Goal: Transaction & Acquisition: Purchase product/service

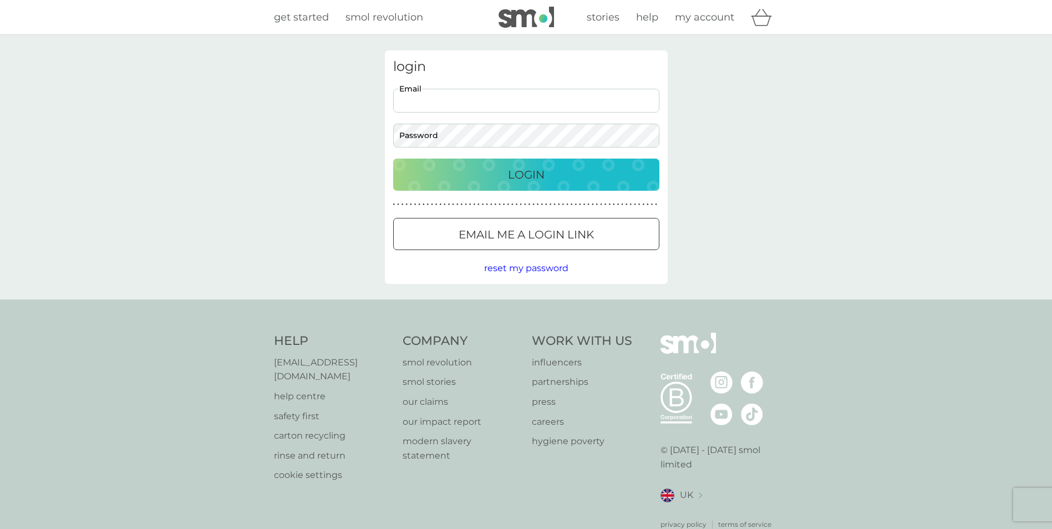
drag, startPoint x: 446, startPoint y: 93, endPoint x: 449, endPoint y: 99, distance: 6.7
click at [446, 92] on input "Email" at bounding box center [526, 101] width 266 height 24
type input "n333neo@hotmail.com"
click at [393, 159] on button "Login" at bounding box center [526, 175] width 266 height 32
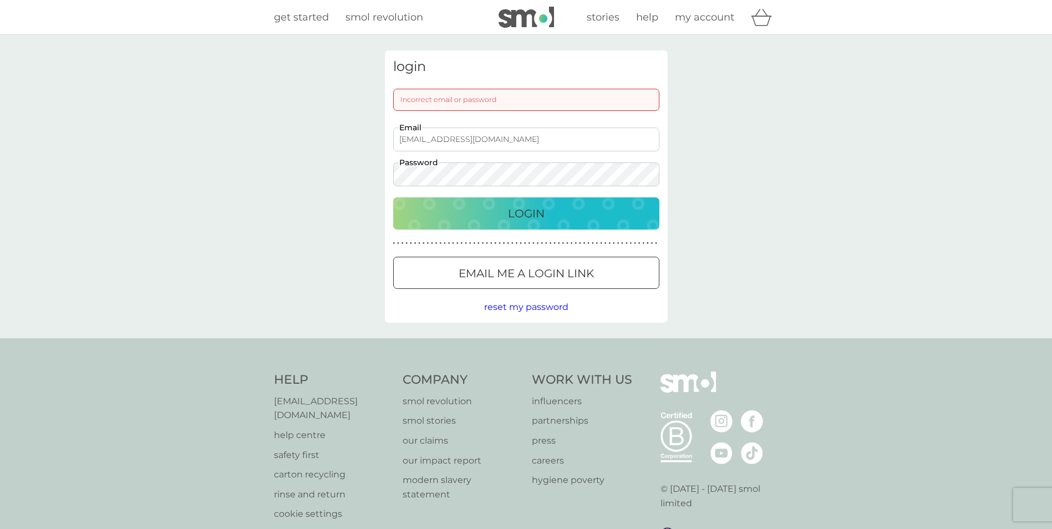
click at [393, 197] on button "Login" at bounding box center [526, 213] width 266 height 32
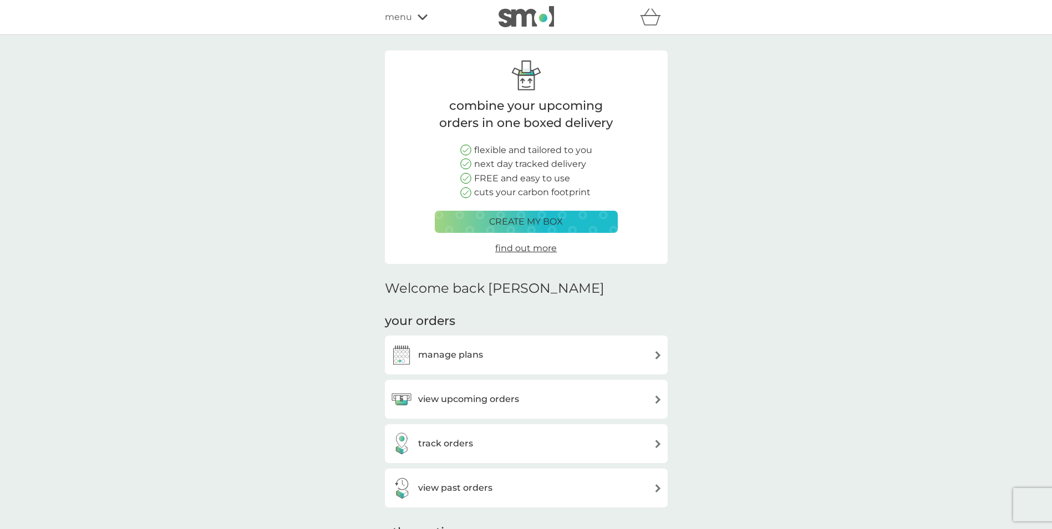
click at [492, 408] on div "view upcoming orders" at bounding box center [454, 399] width 129 height 22
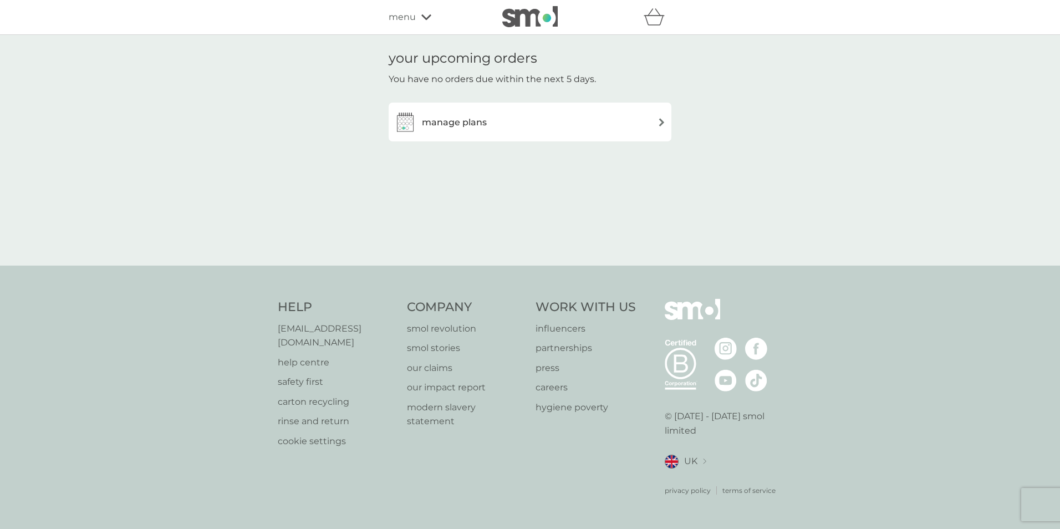
click at [506, 115] on div "manage plans" at bounding box center [530, 122] width 272 height 22
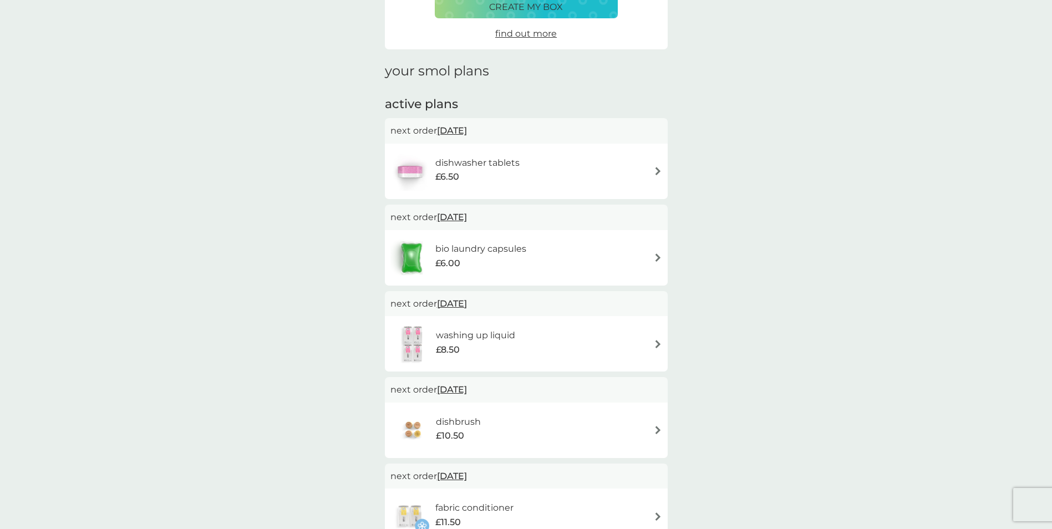
scroll to position [4, 0]
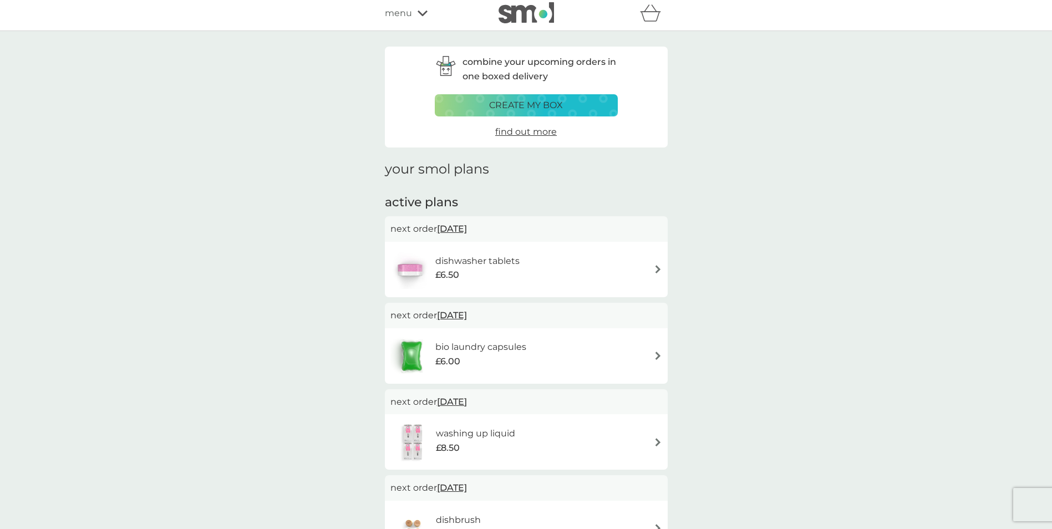
click at [530, 102] on p "create my box" at bounding box center [526, 105] width 74 height 14
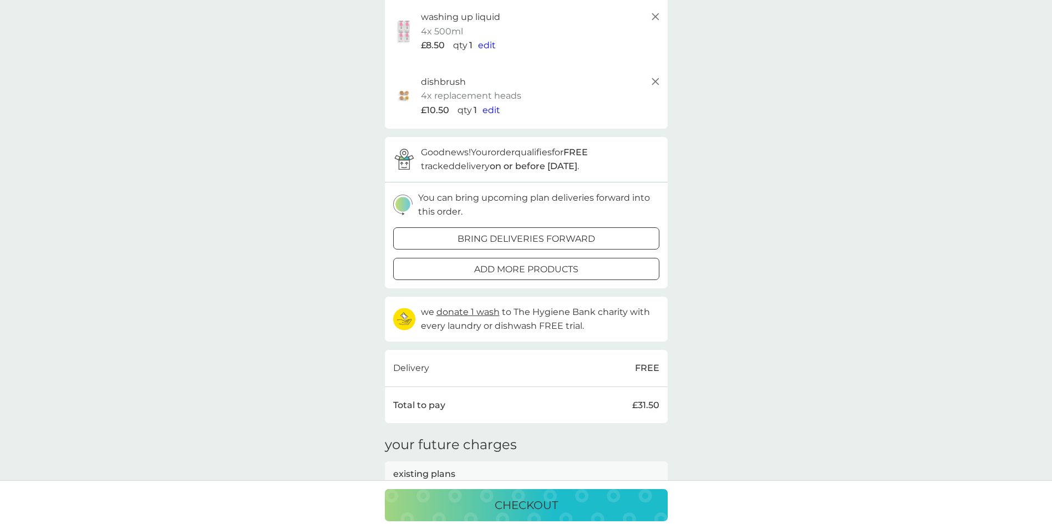
scroll to position [82, 0]
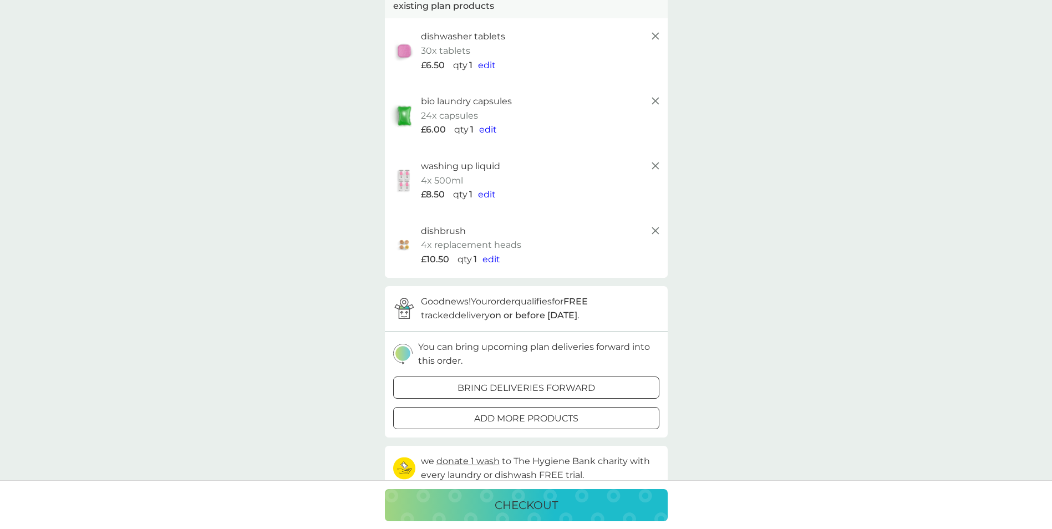
click at [512, 387] on div at bounding box center [513, 387] width 6 height 6
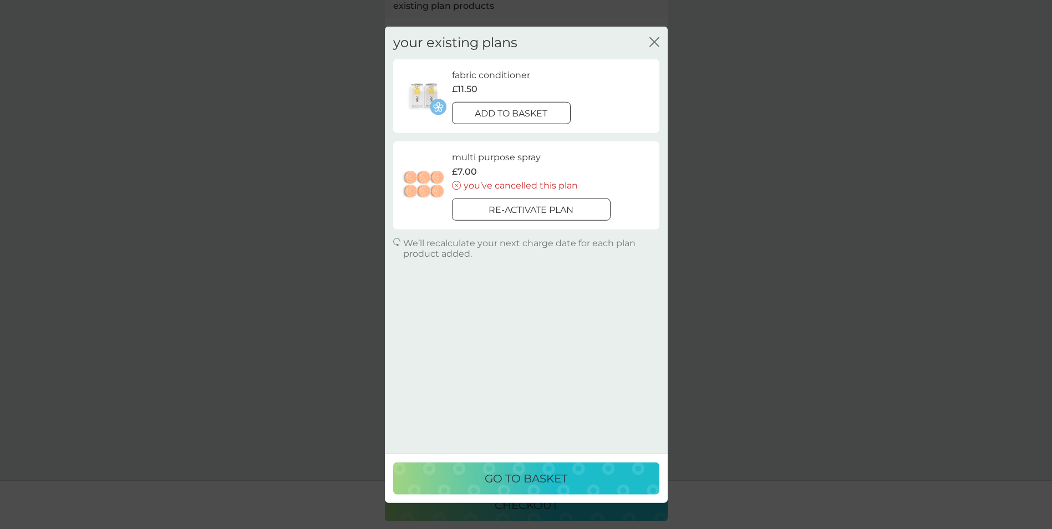
click at [653, 35] on div "close" at bounding box center [654, 43] width 10 height 16
click at [653, 41] on icon "close" at bounding box center [652, 42] width 4 height 9
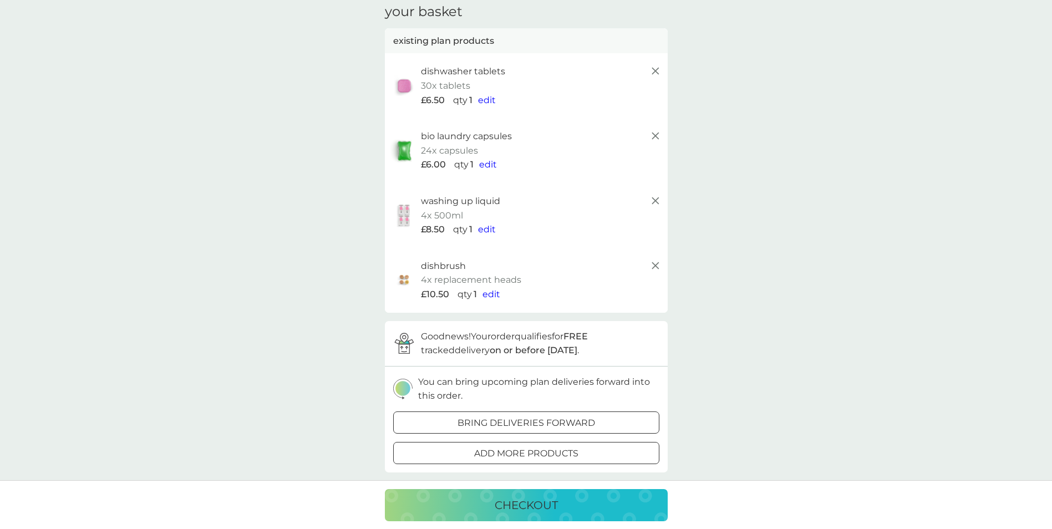
scroll to position [111, 0]
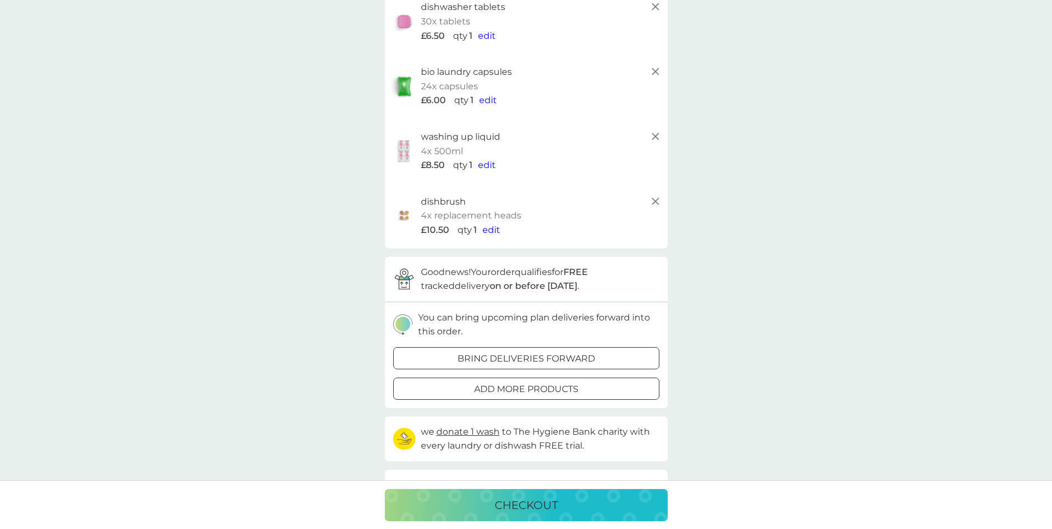
click at [474, 359] on p "bring deliveries forward" at bounding box center [526, 359] width 138 height 14
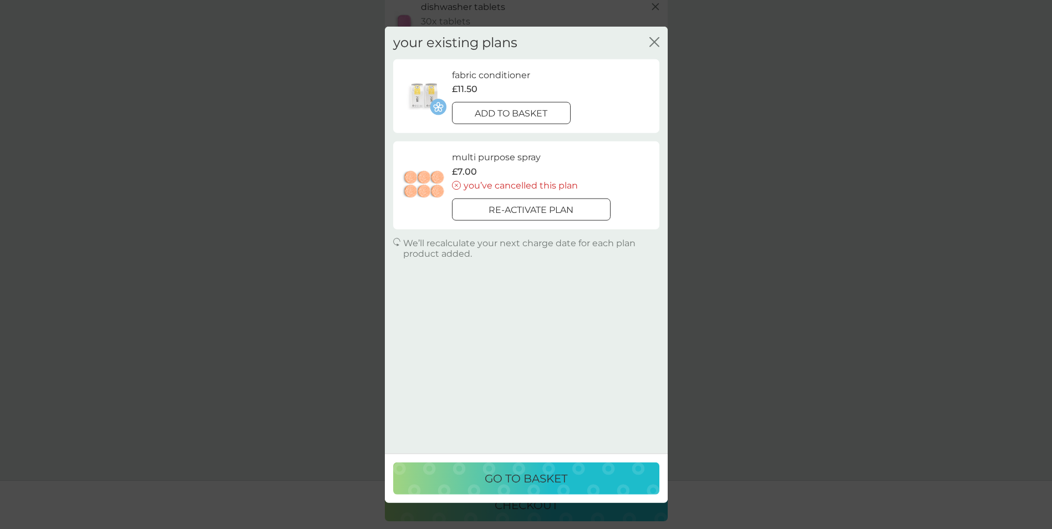
drag, startPoint x: 652, startPoint y: 29, endPoint x: 655, endPoint y: 36, distance: 7.7
click at [652, 29] on div "your existing plans close" at bounding box center [526, 43] width 266 height 33
click at [657, 41] on icon "close" at bounding box center [654, 42] width 10 height 10
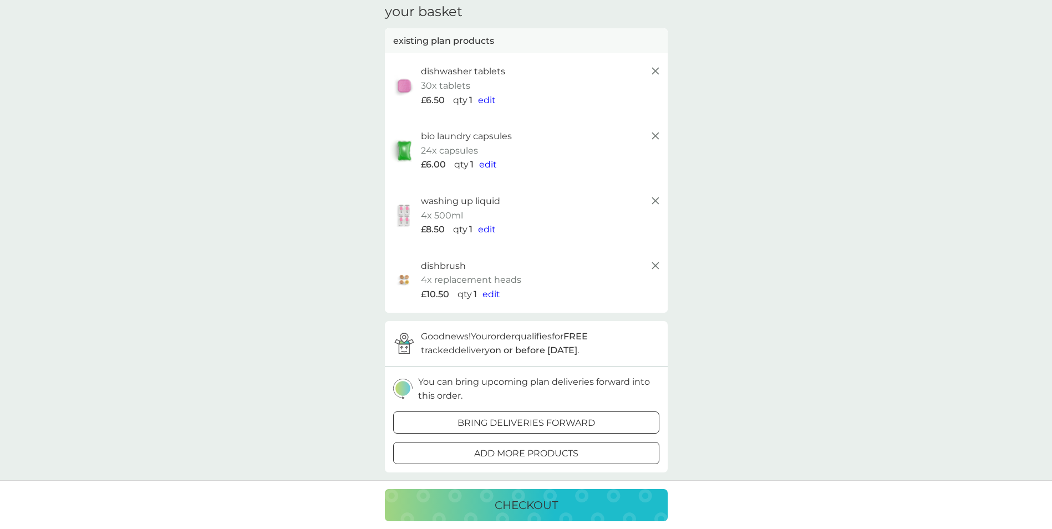
scroll to position [0, 0]
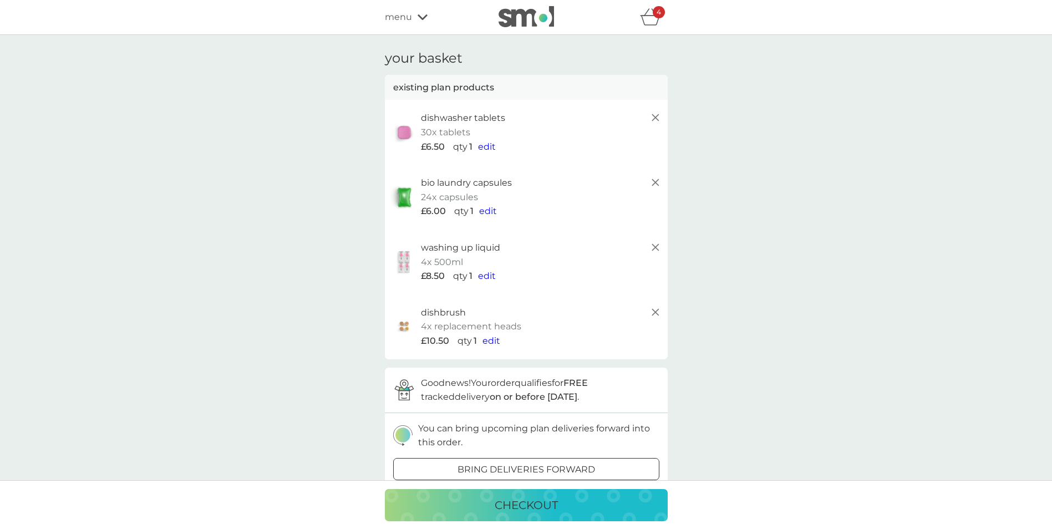
click at [654, 245] on icon at bounding box center [655, 247] width 13 height 13
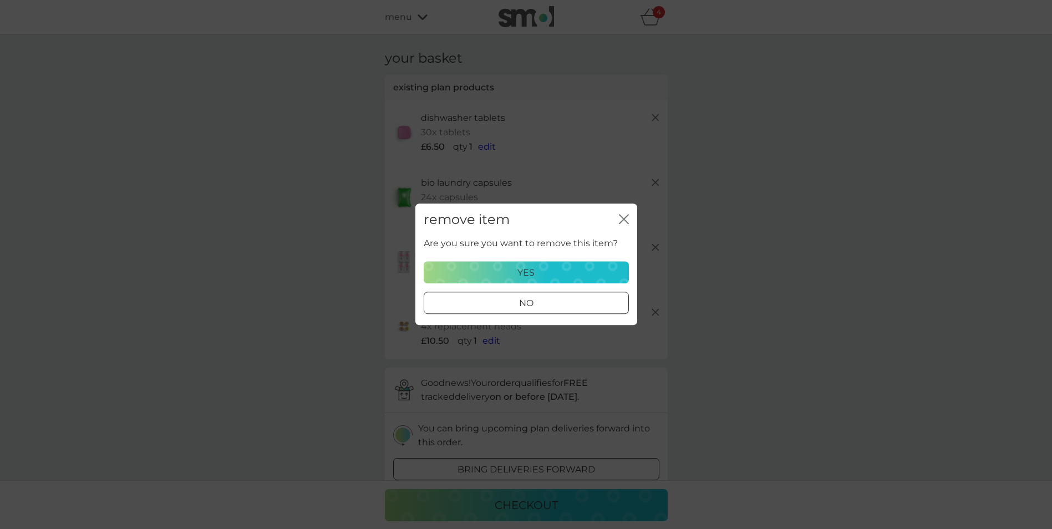
click at [515, 271] on div "yes" at bounding box center [526, 273] width 191 height 14
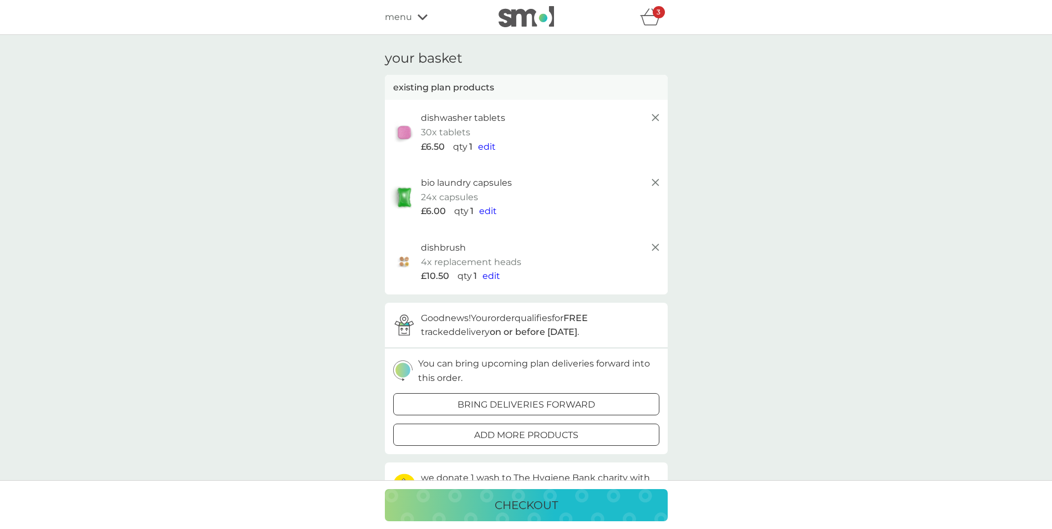
click at [656, 118] on line at bounding box center [655, 117] width 7 height 7
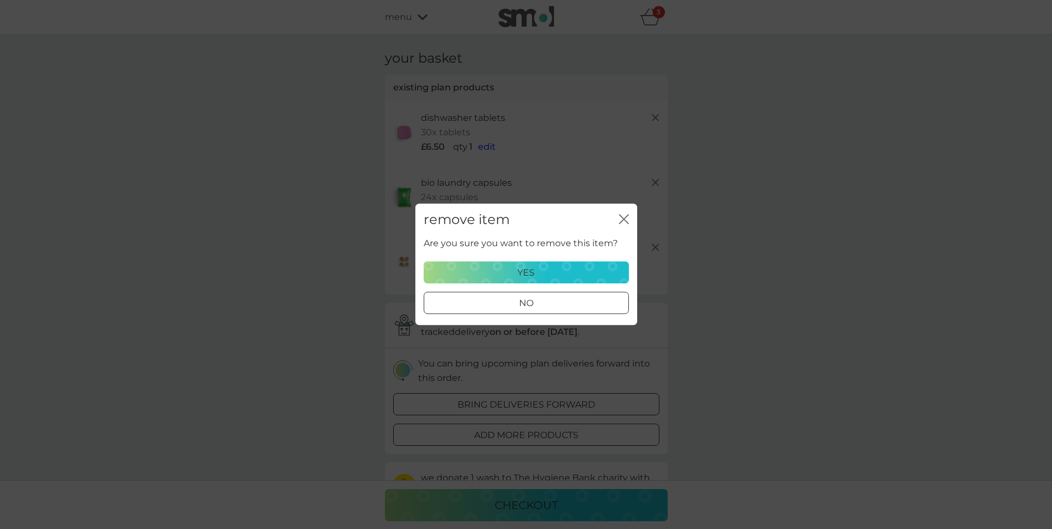
click at [464, 265] on button "yes" at bounding box center [526, 273] width 205 height 22
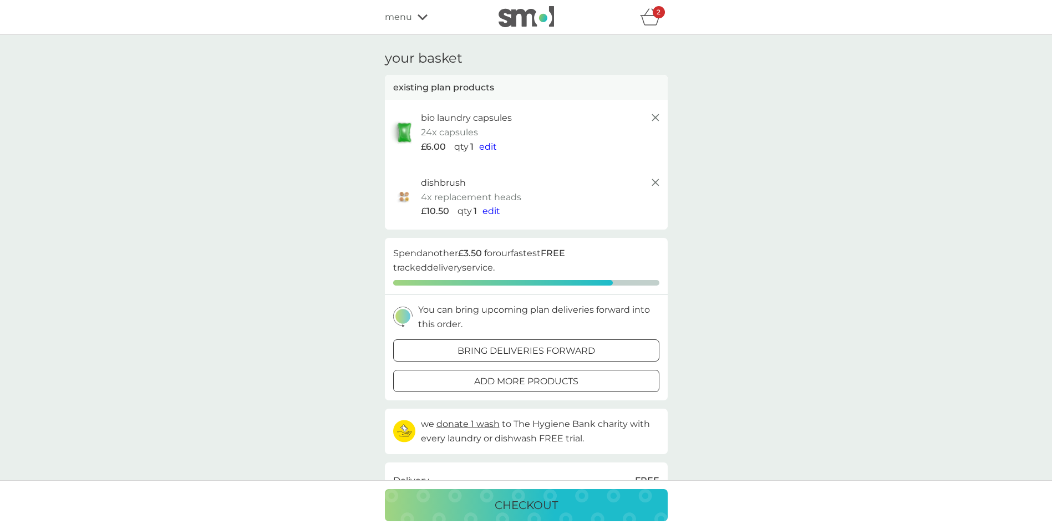
click at [652, 181] on icon at bounding box center [655, 182] width 13 height 13
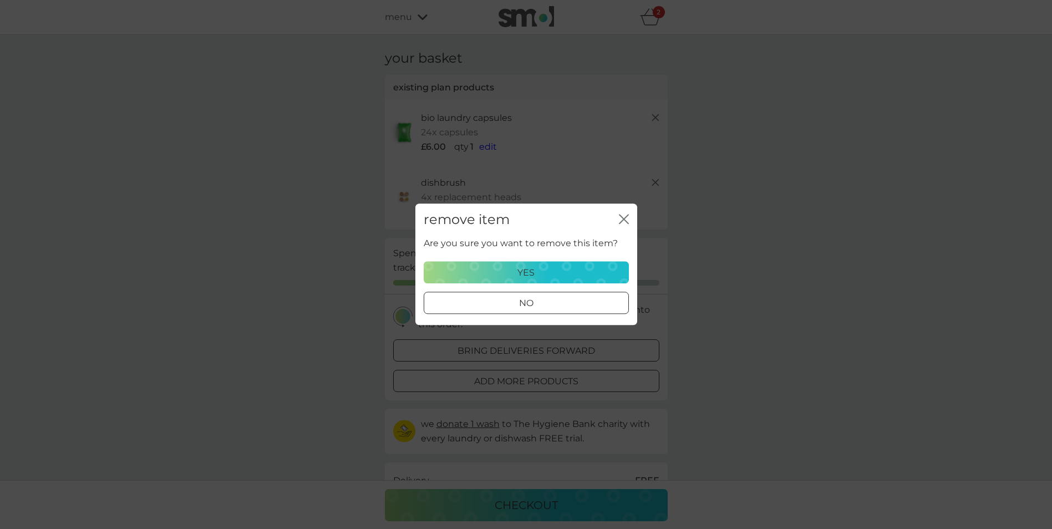
click at [579, 265] on button "yes" at bounding box center [526, 273] width 205 height 22
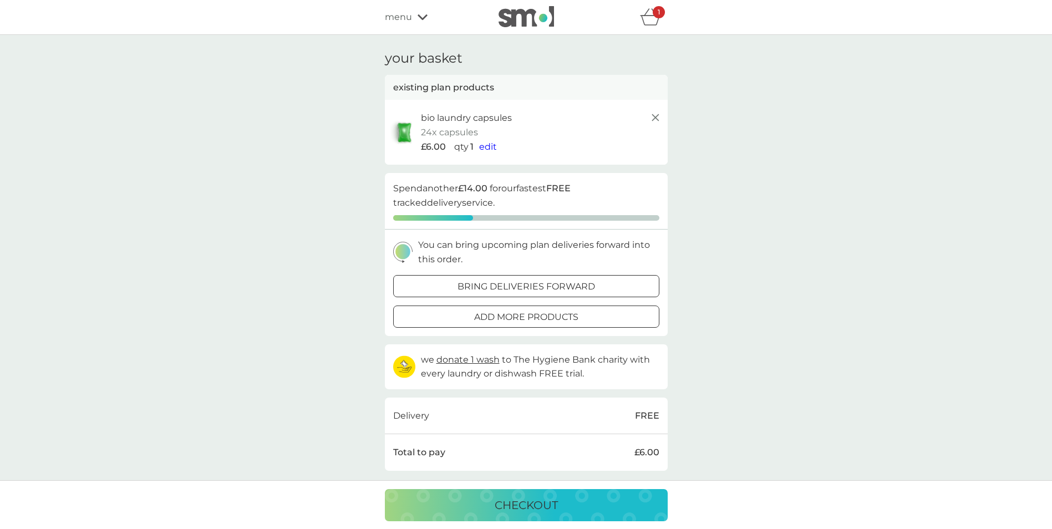
click at [531, 14] on img at bounding box center [526, 16] width 55 height 21
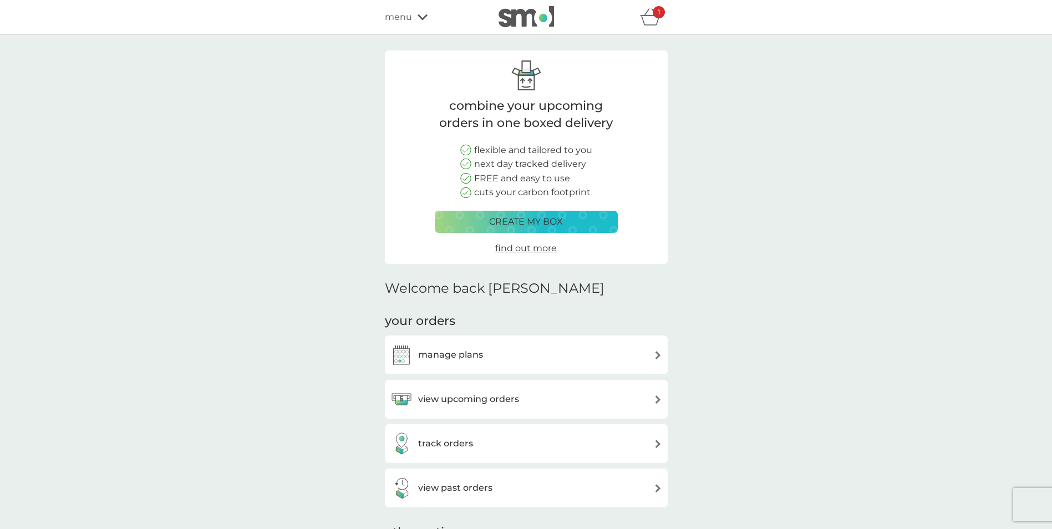
click at [399, 14] on span "menu" at bounding box center [398, 17] width 27 height 14
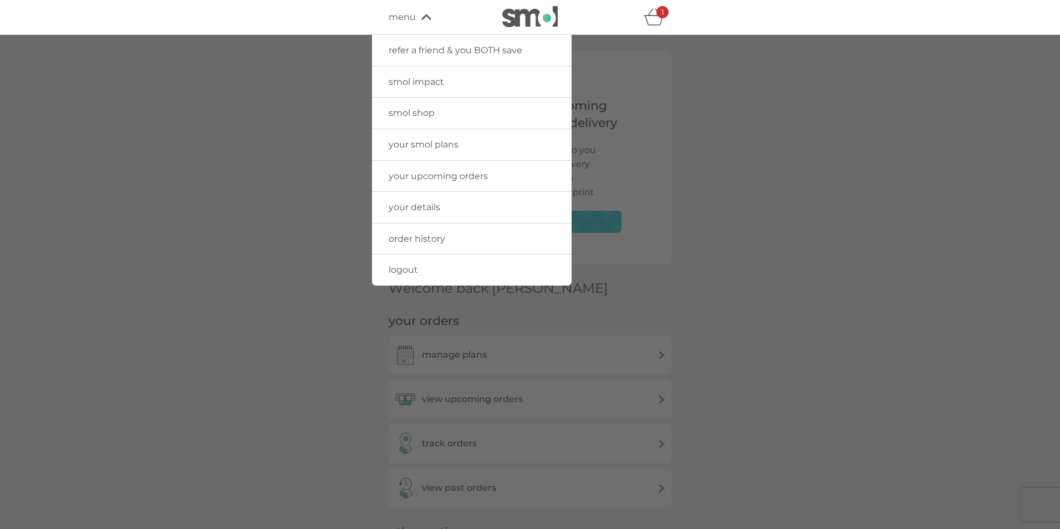
click at [405, 109] on span "smol shop" at bounding box center [412, 113] width 46 height 11
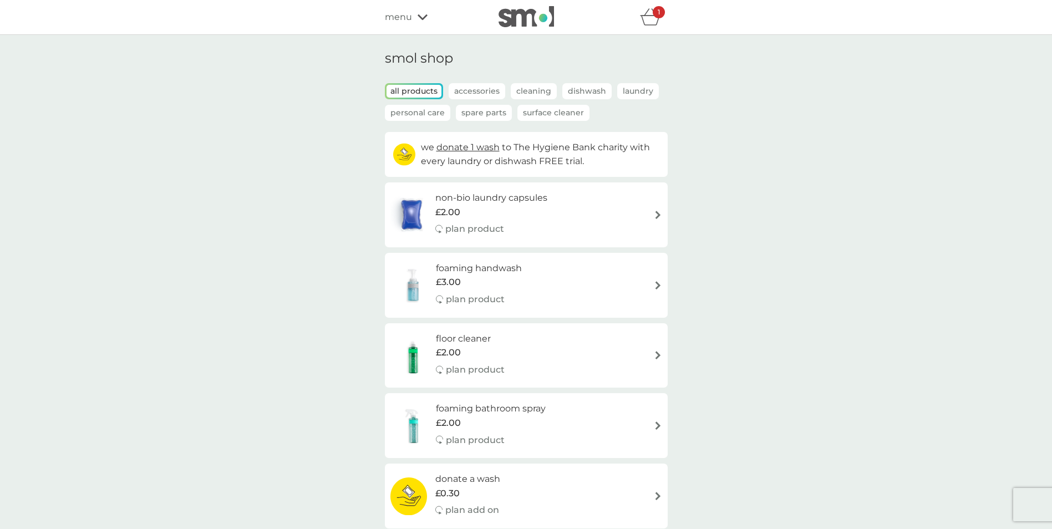
click at [632, 85] on p "Laundry" at bounding box center [638, 91] width 42 height 16
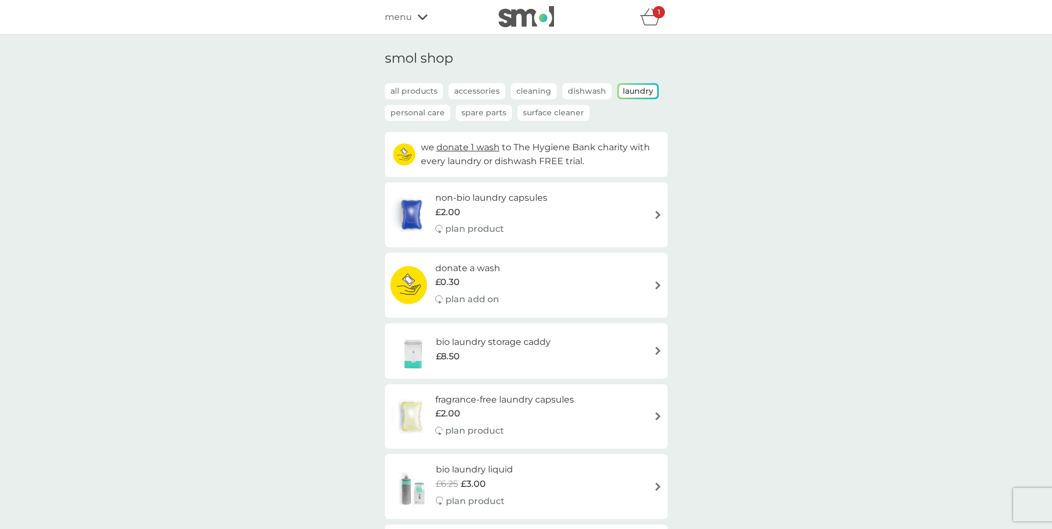
click at [646, 18] on icon "basket" at bounding box center [650, 16] width 21 height 17
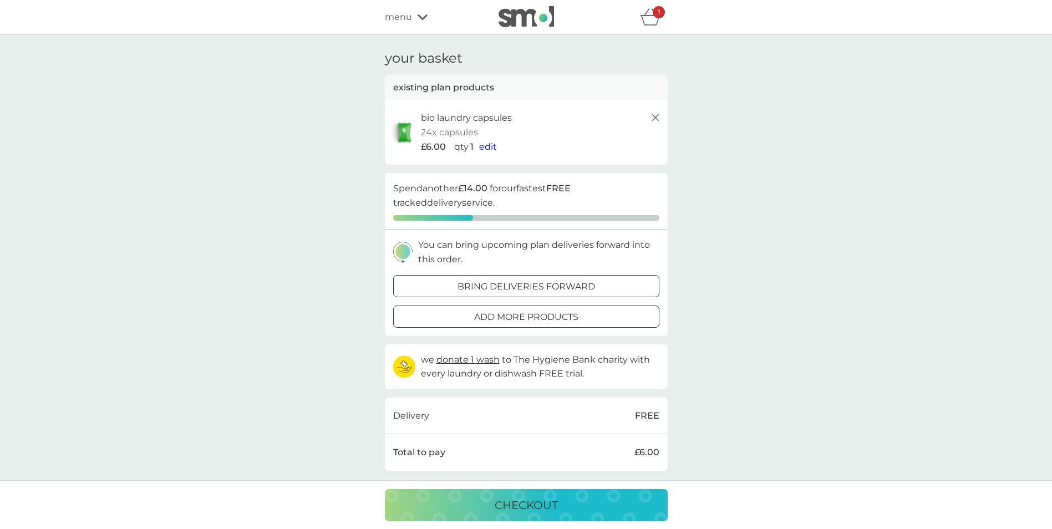
click at [519, 510] on p "checkout" at bounding box center [526, 505] width 63 height 18
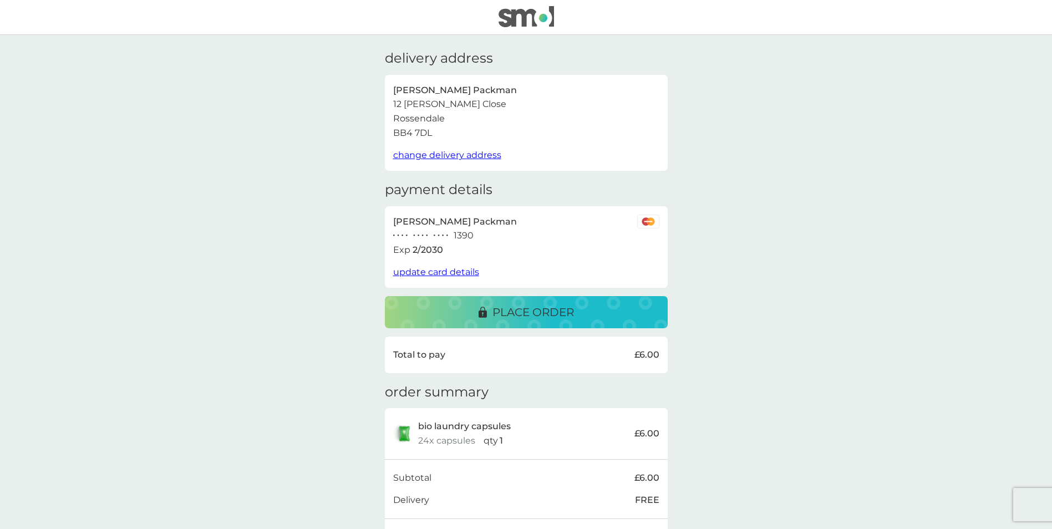
click at [557, 309] on p "place order" at bounding box center [533, 312] width 82 height 18
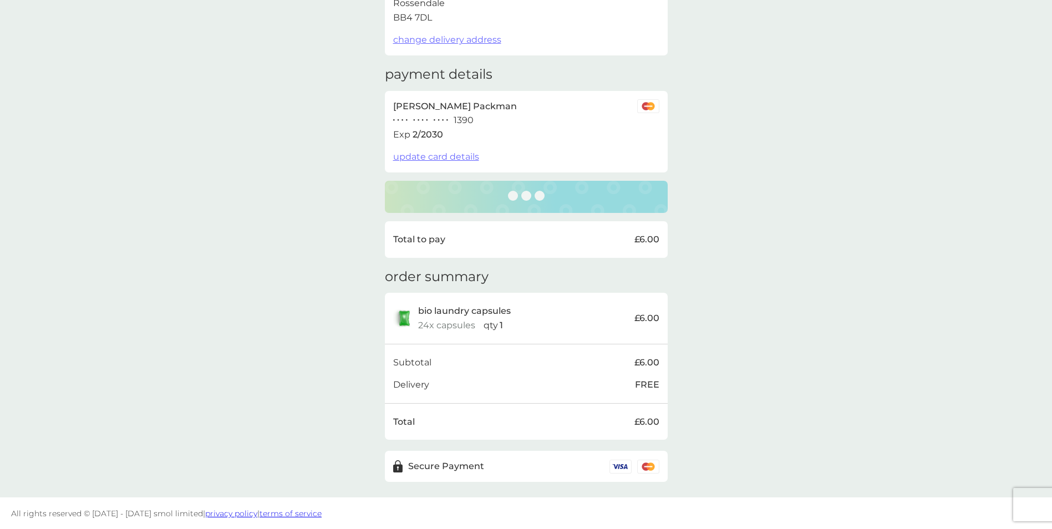
scroll to position [116, 0]
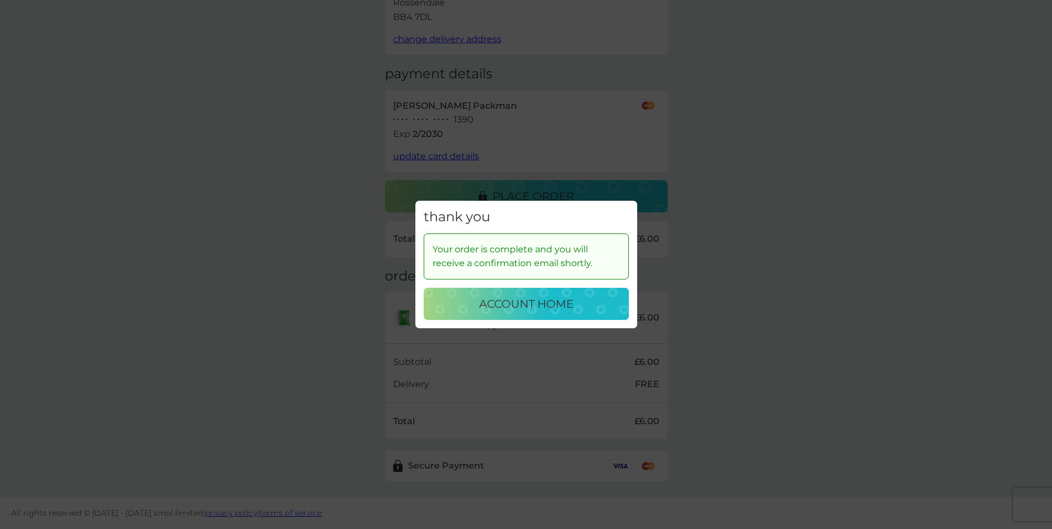
click at [515, 308] on p "account home" at bounding box center [526, 304] width 94 height 18
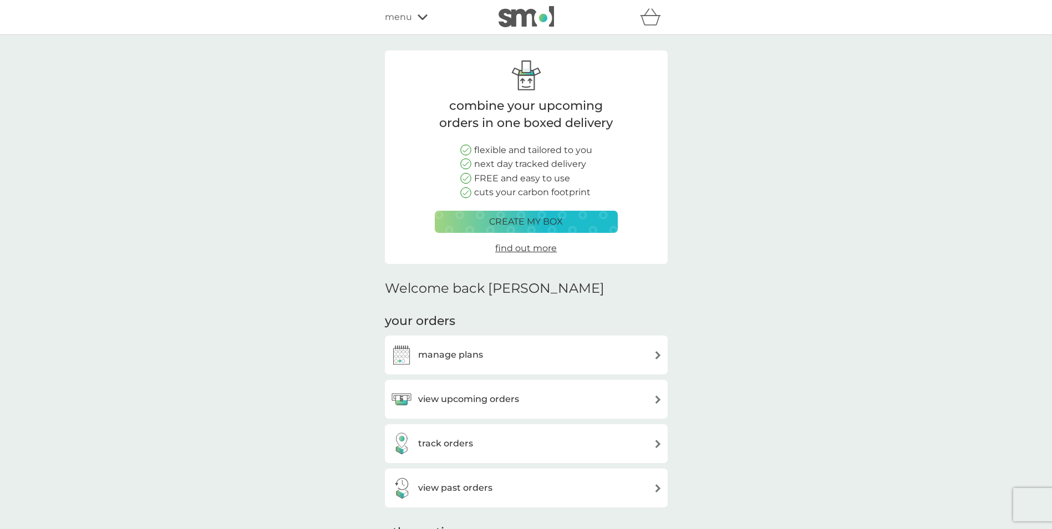
click at [382, 13] on div "refer a friend & you BOTH save smol impact smol shop your smol plans your upcom…" at bounding box center [526, 17] width 1052 height 35
click at [395, 20] on span "menu" at bounding box center [398, 17] width 27 height 14
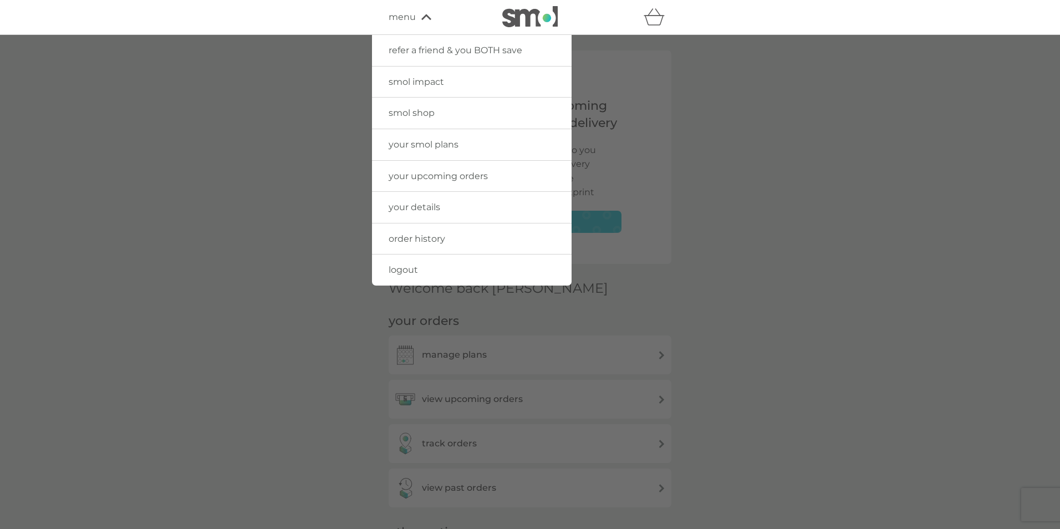
click at [416, 112] on span "smol shop" at bounding box center [412, 113] width 46 height 11
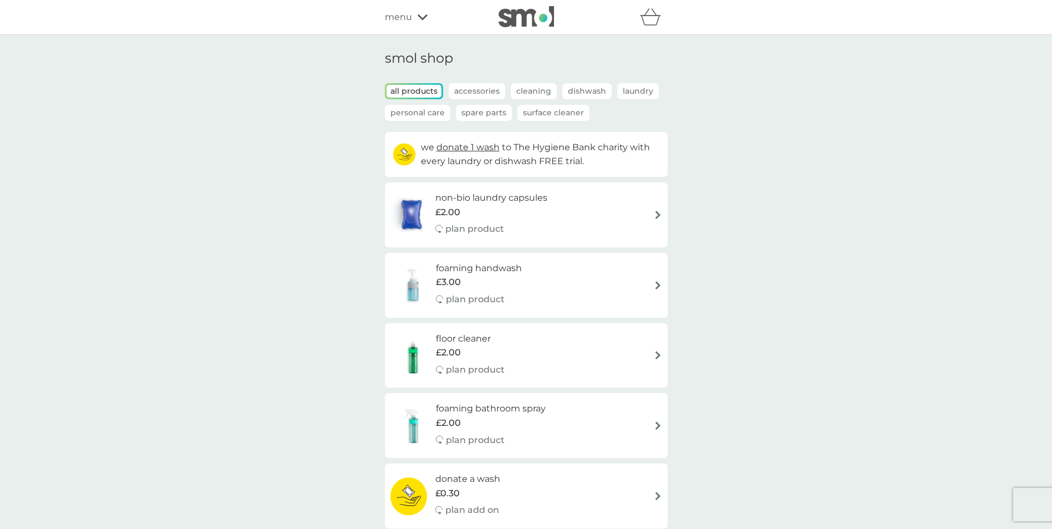
click at [489, 199] on h6 "non-bio laundry capsules" at bounding box center [491, 198] width 112 height 14
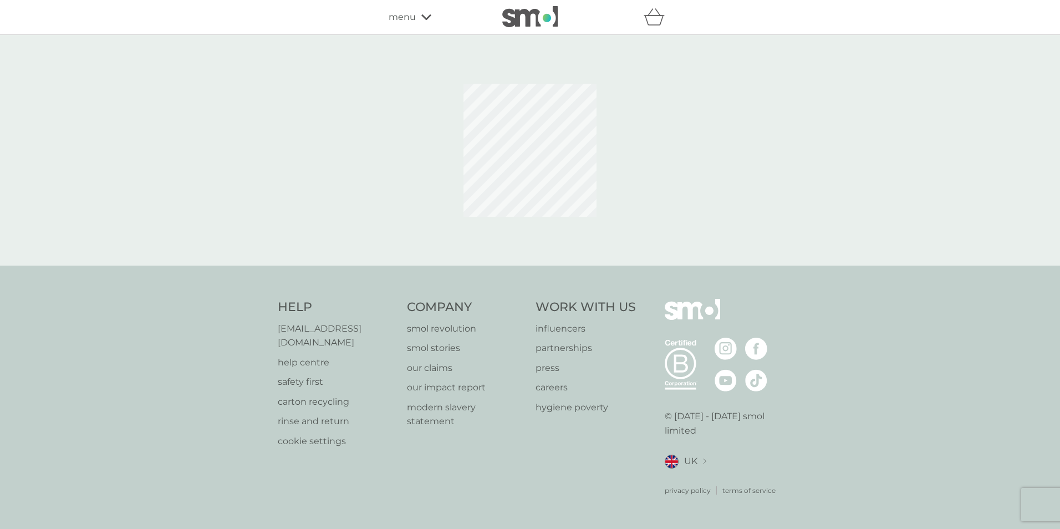
select select "42"
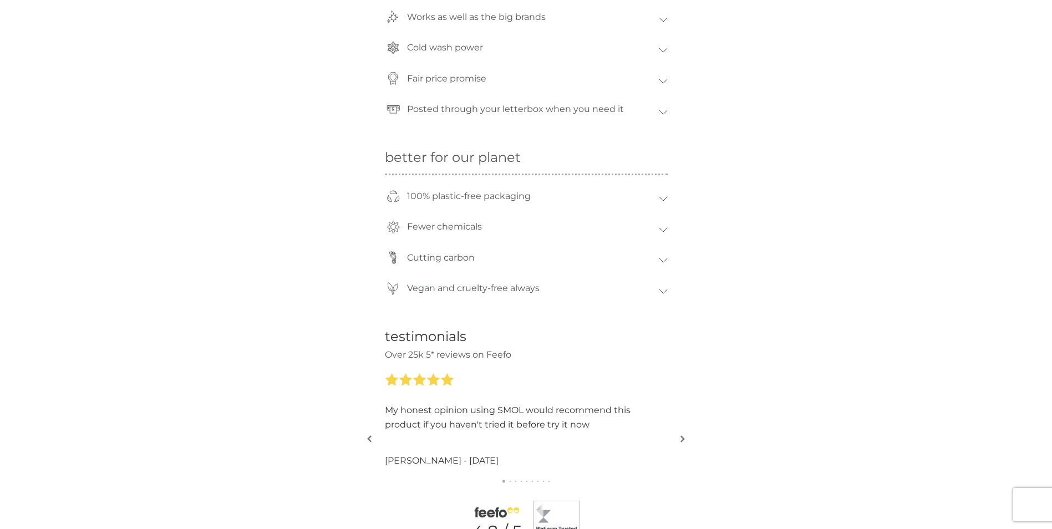
scroll to position [943, 0]
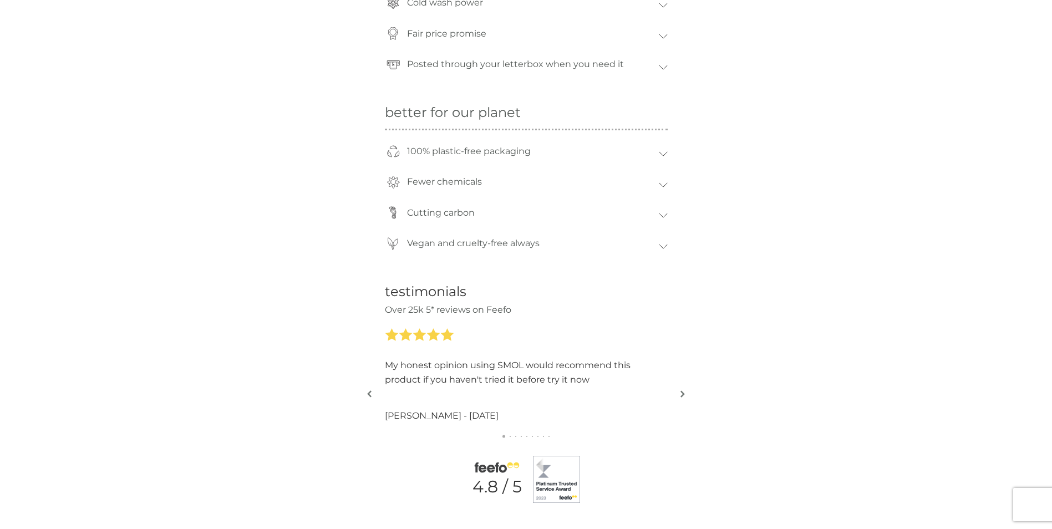
click at [684, 393] on img "button" at bounding box center [682, 394] width 4 height 8
click at [686, 395] on button "button" at bounding box center [683, 394] width 8 height 55
click at [680, 395] on button "button" at bounding box center [683, 394] width 8 height 55
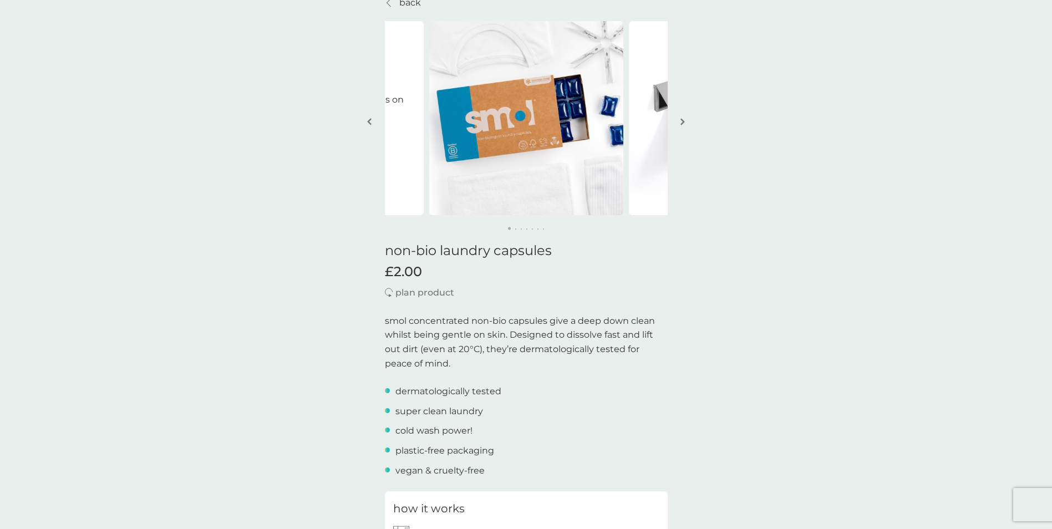
scroll to position [0, 0]
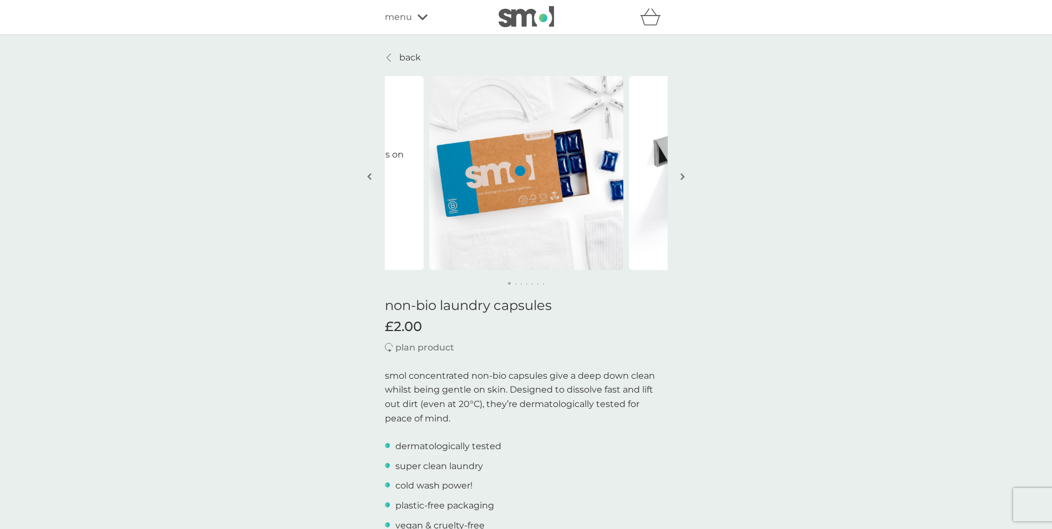
click at [684, 175] on img "button" at bounding box center [682, 176] width 4 height 8
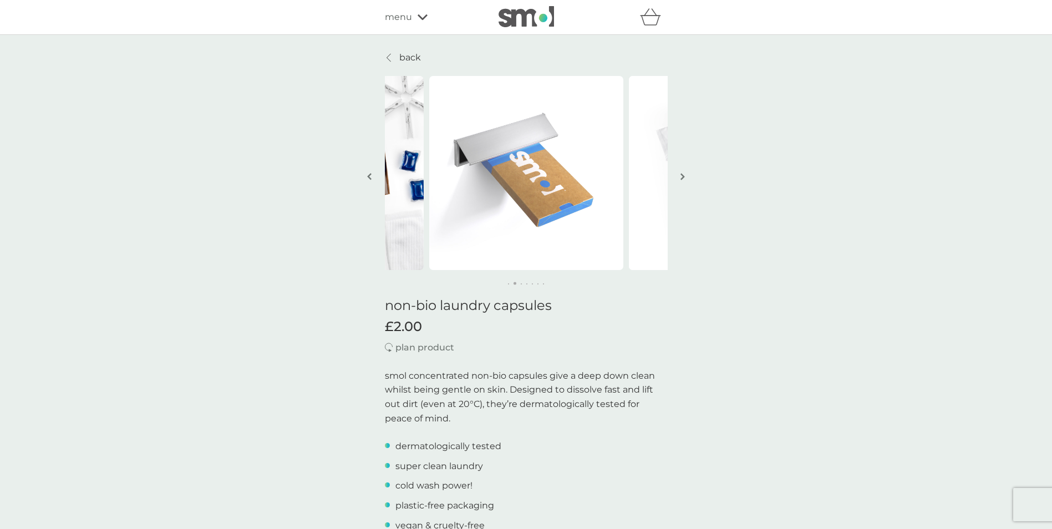
click at [680, 171] on button "button" at bounding box center [683, 177] width 8 height 55
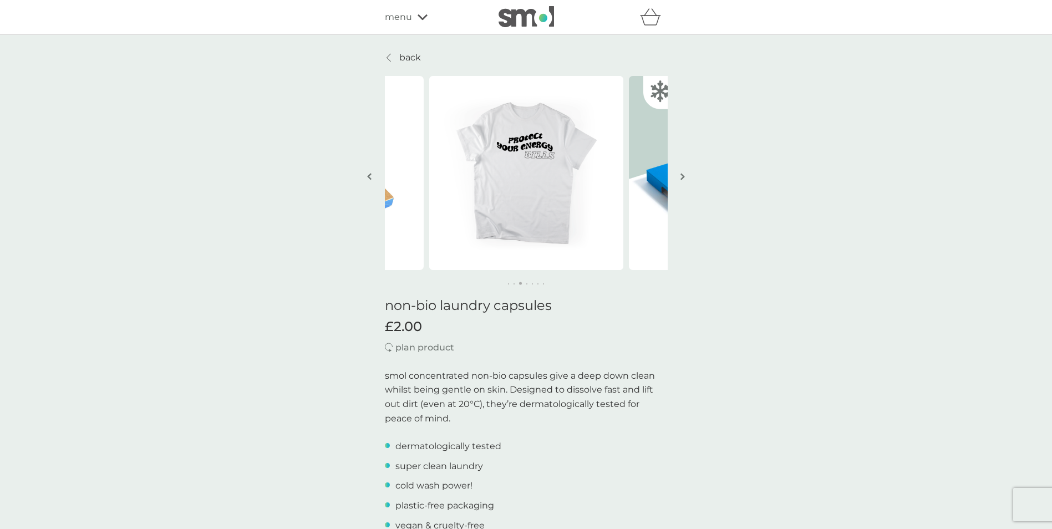
click at [541, 11] on img at bounding box center [526, 16] width 55 height 21
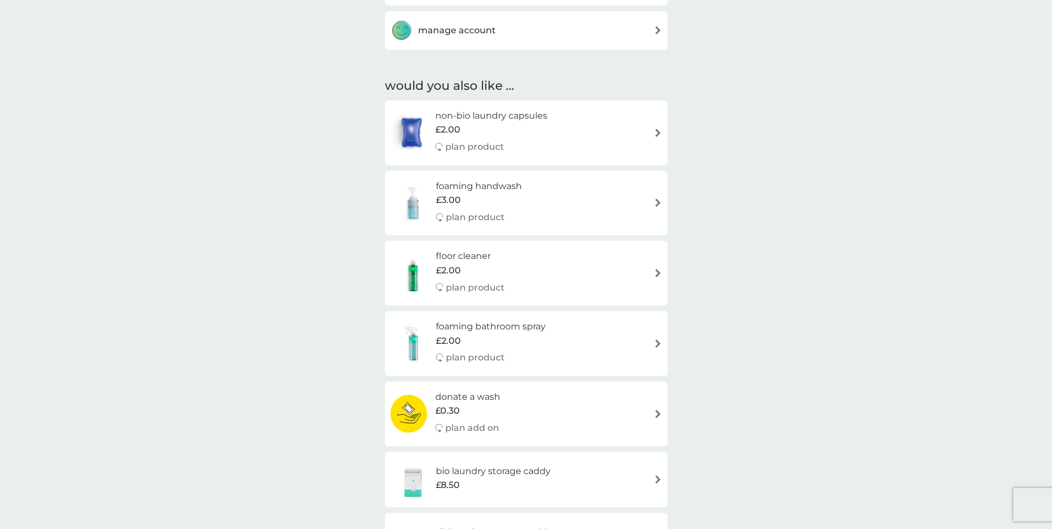
scroll to position [555, 0]
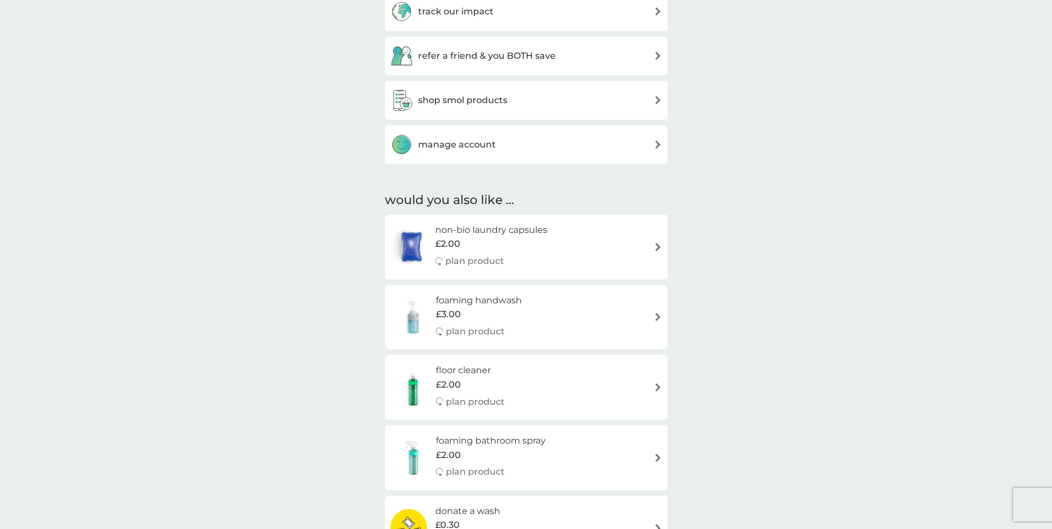
click at [486, 100] on h3 "shop smol products" at bounding box center [462, 100] width 89 height 14
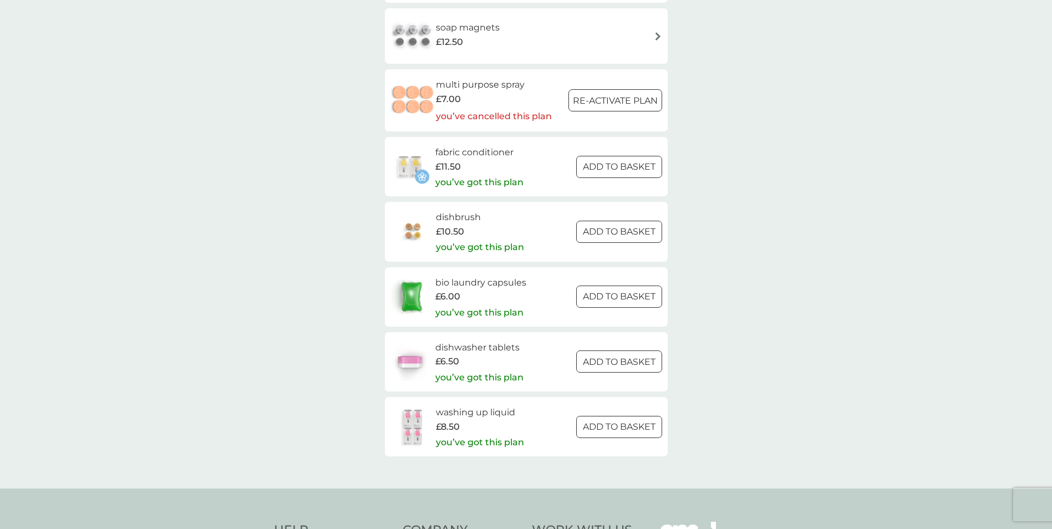
scroll to position [1553, 0]
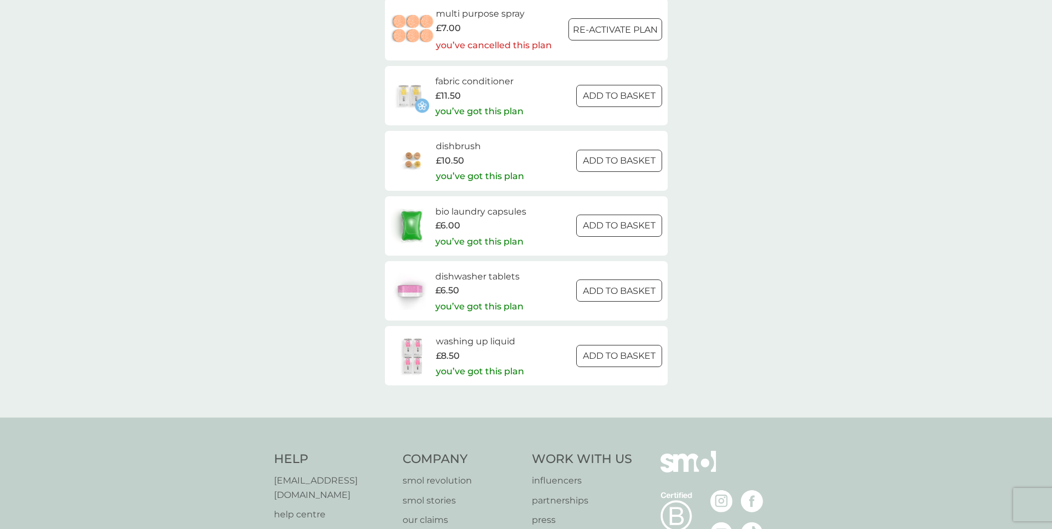
click at [448, 212] on h6 "bio laundry capsules" at bounding box center [480, 212] width 91 height 14
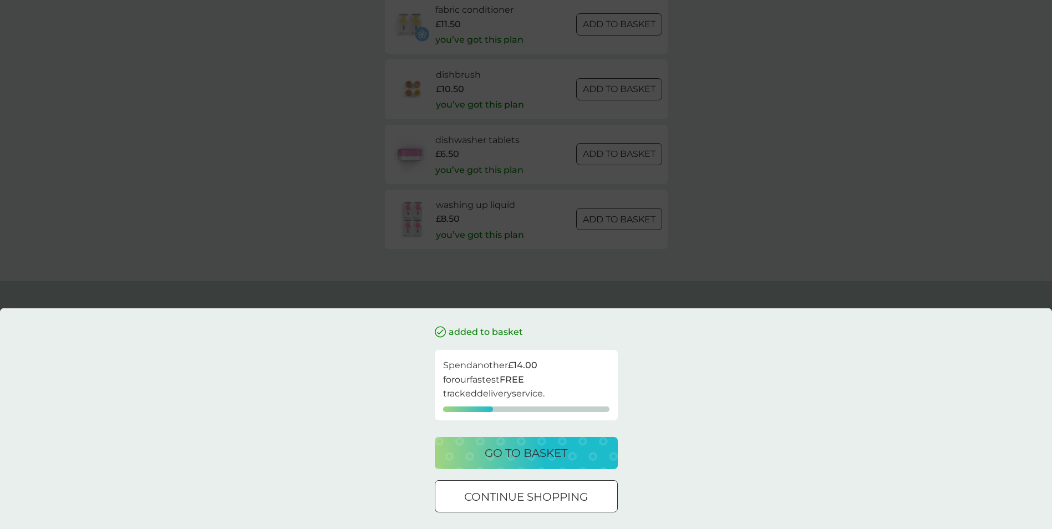
scroll to position [1626, 0]
click at [502, 499] on p "continue shopping" at bounding box center [526, 497] width 124 height 18
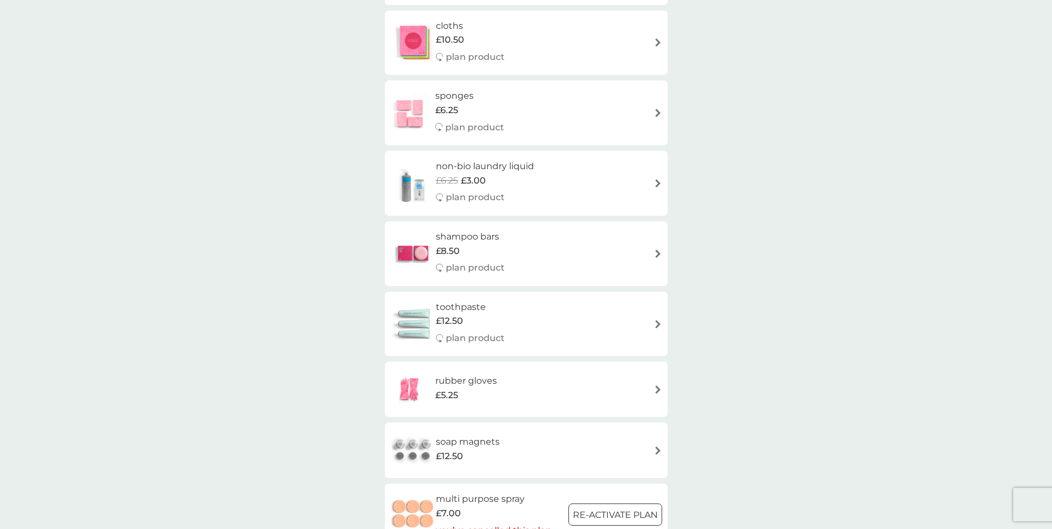
scroll to position [0, 0]
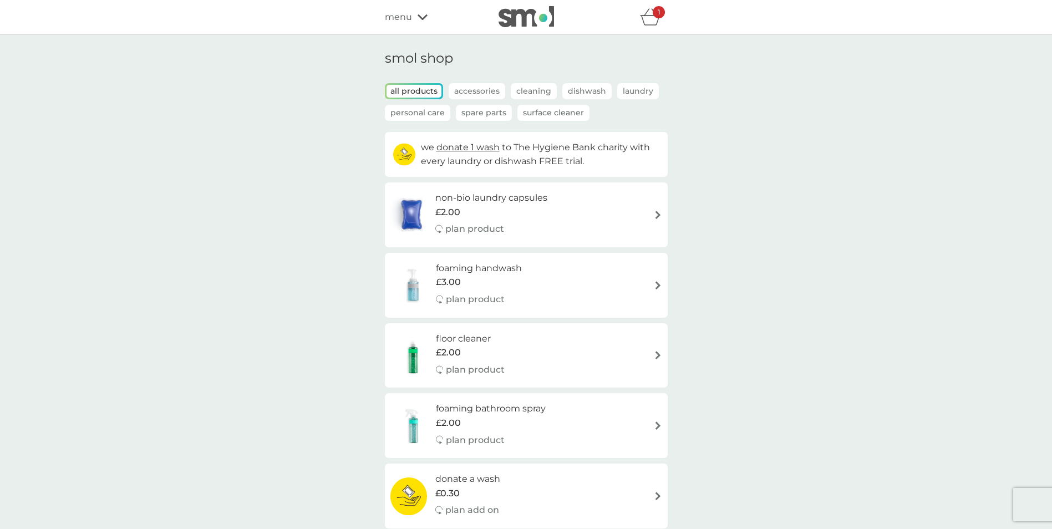
click at [649, 16] on icon "basket" at bounding box center [649, 21] width 19 height 10
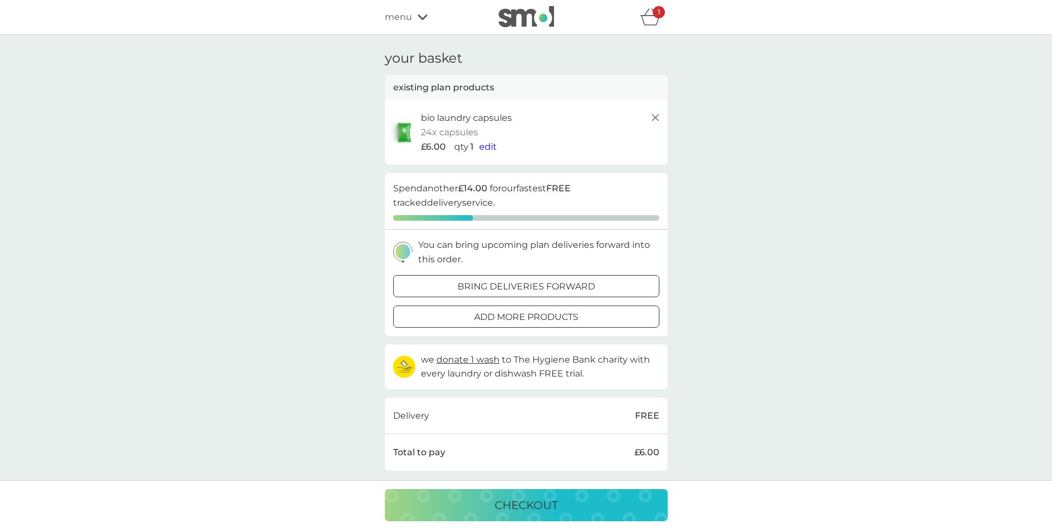
click at [405, 132] on img at bounding box center [404, 133] width 28 height 26
